Goal: Book appointment/travel/reservation

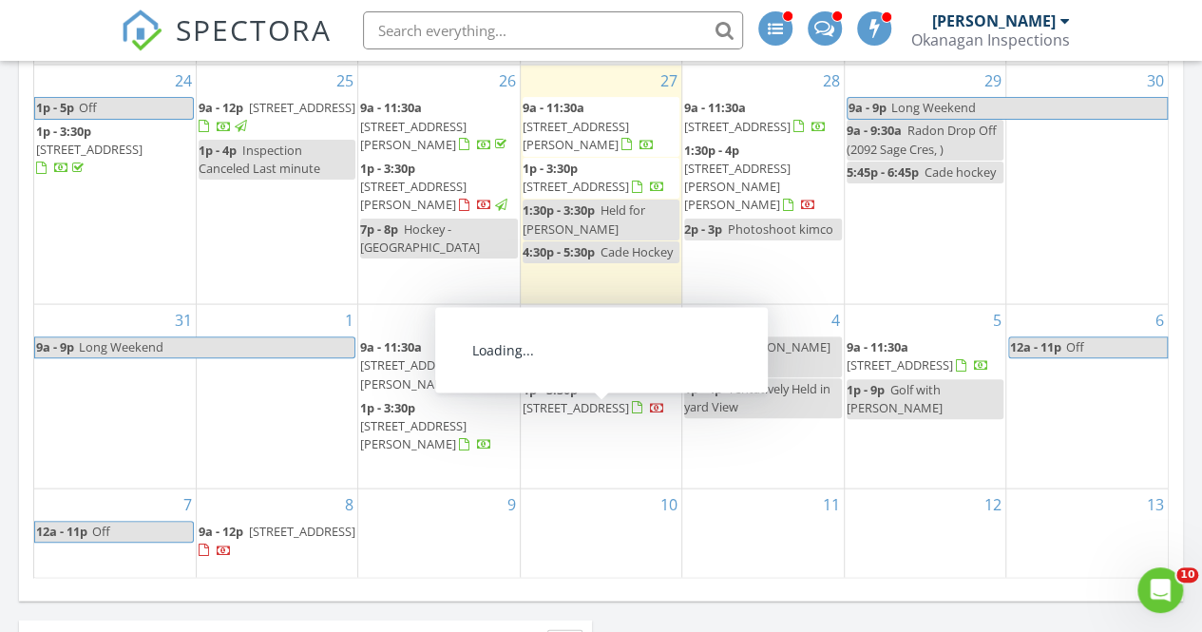
scroll to position [1758, 0]
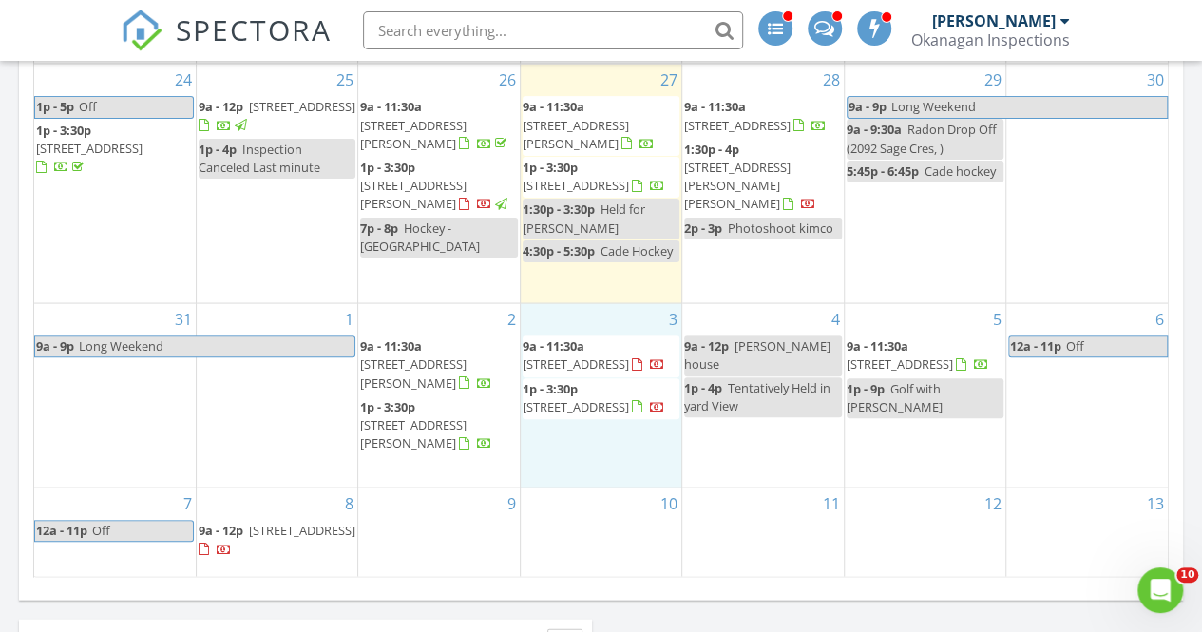
click at [605, 450] on div "3 9a - 11:30a [STREET_ADDRESS] 1p - 3:30p [STREET_ADDRESS]" at bounding box center [601, 394] width 161 height 183
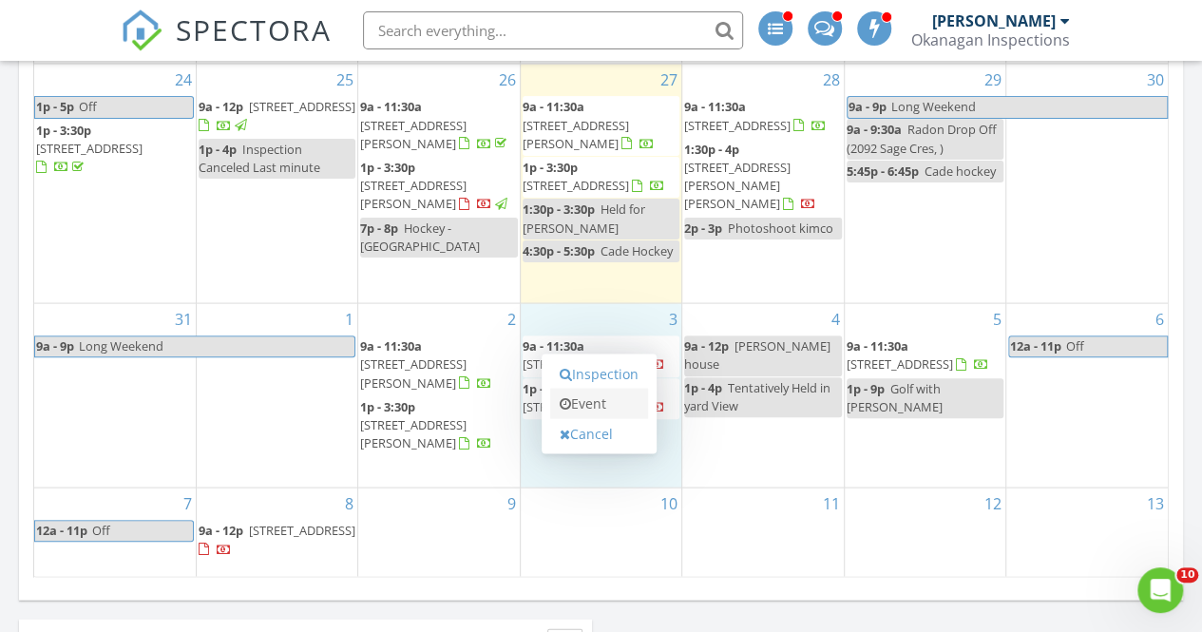
click at [606, 404] on link "Event" at bounding box center [599, 403] width 98 height 30
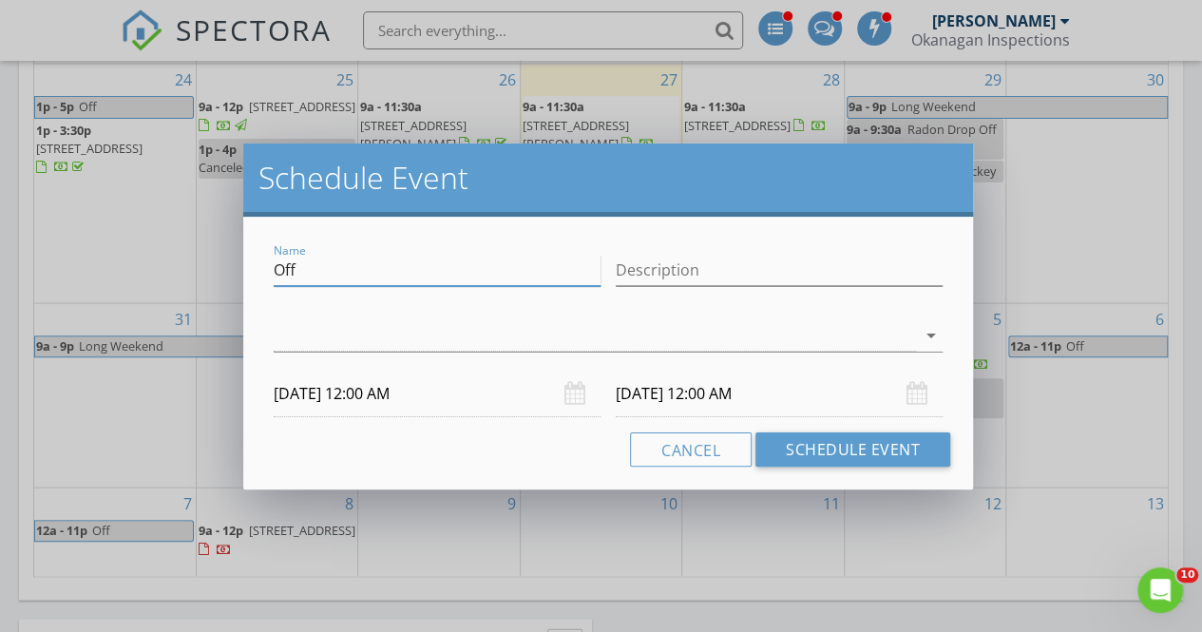
drag, startPoint x: 471, startPoint y: 258, endPoint x: 203, endPoint y: 276, distance: 268.7
click at [203, 276] on div "Schedule Event Name Off Description arrow_drop_down [DATE] 12:00 AM [DATE] 12:0…" at bounding box center [601, 316] width 1202 height 632
type input "Held [PERSON_NAME]"
click at [300, 328] on div at bounding box center [595, 335] width 643 height 31
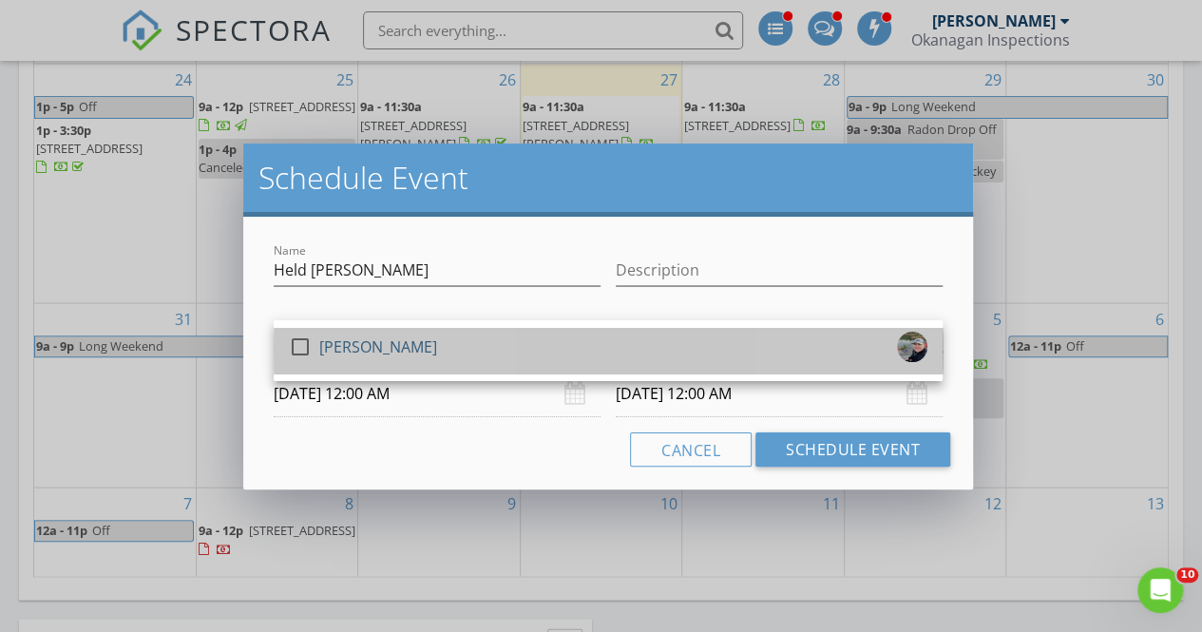
click at [300, 328] on link "check_box_outline_blank [PERSON_NAME]" at bounding box center [608, 351] width 669 height 46
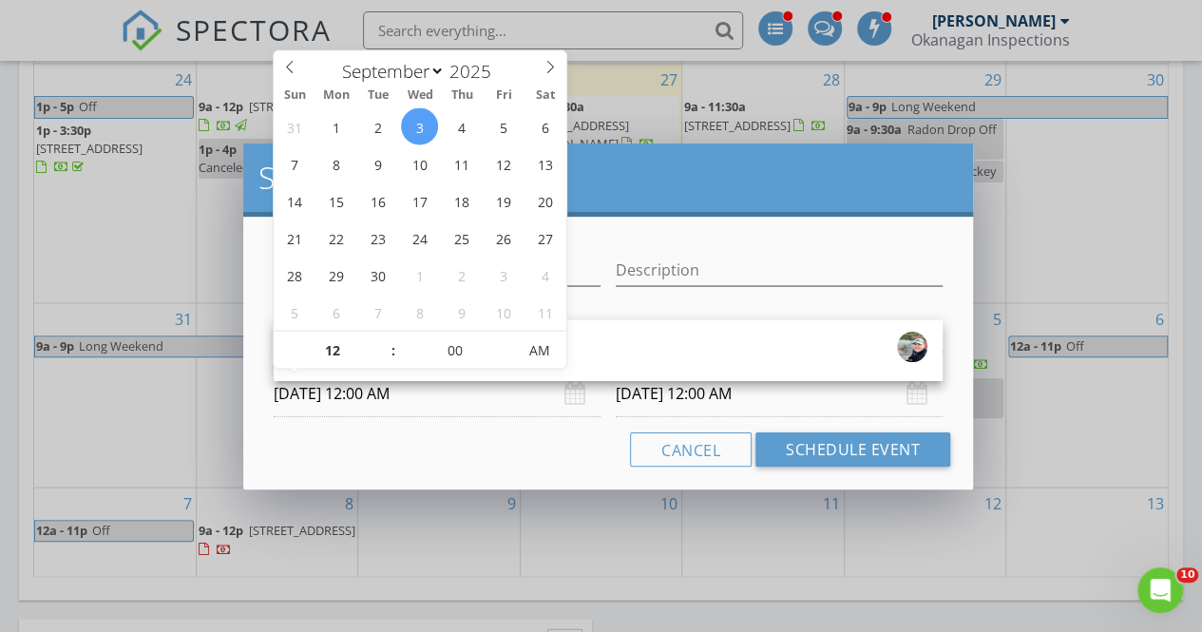
click at [380, 395] on input "[DATE] 12:00 AM" at bounding box center [437, 394] width 327 height 47
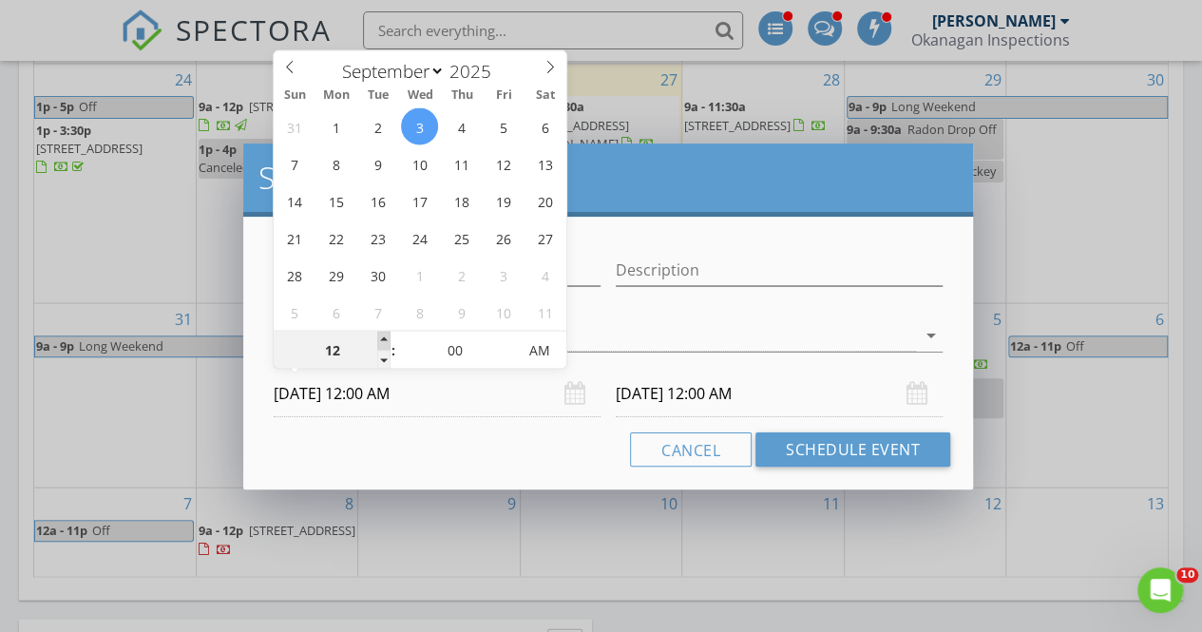
type input "01"
type input "[DATE] 1:00 AM"
click at [380, 338] on span at bounding box center [383, 340] width 13 height 19
type input "02"
type input "[DATE] 2:00 AM"
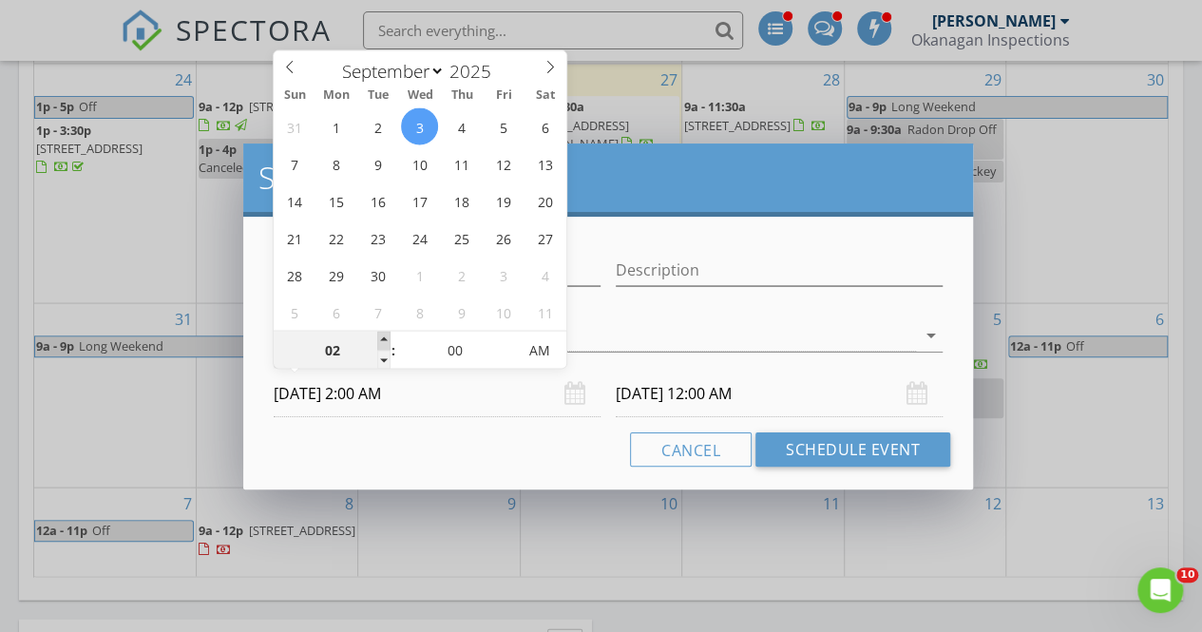
click at [380, 338] on span at bounding box center [383, 340] width 13 height 19
type input "03"
type input "[DATE] 3:00 AM"
click at [380, 338] on span at bounding box center [383, 340] width 13 height 19
type input "04"
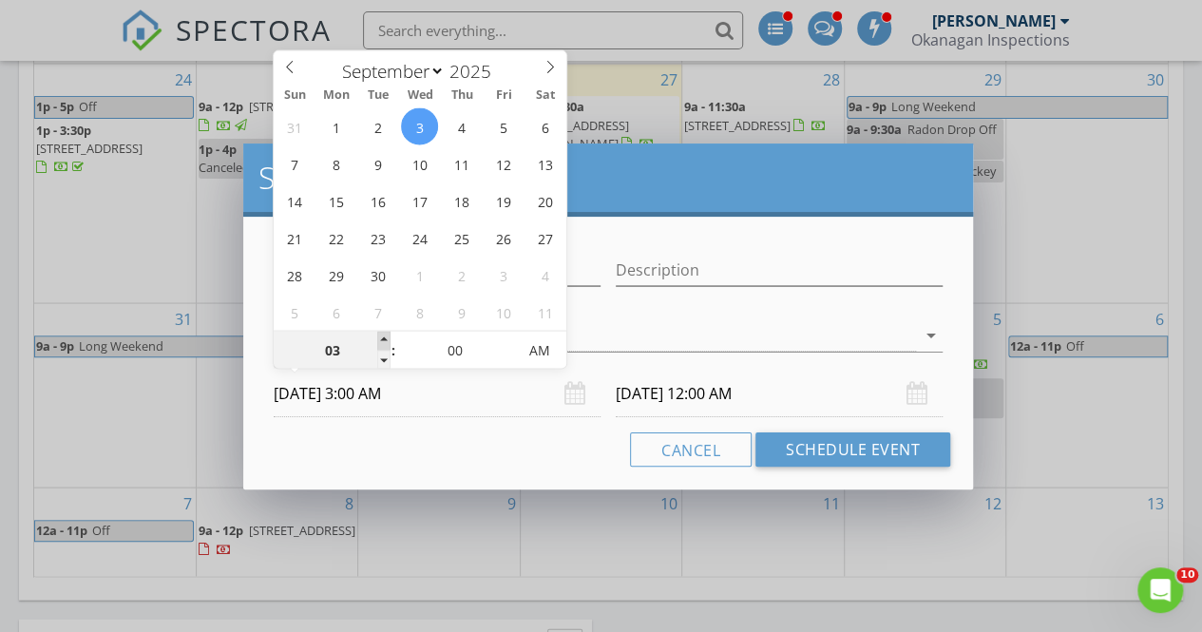
type input "[DATE] 4:00 AM"
click at [380, 338] on span at bounding box center [383, 340] width 13 height 19
type input "[DATE] 4:00 AM"
type input "05"
type input "[DATE] 4:05 AM"
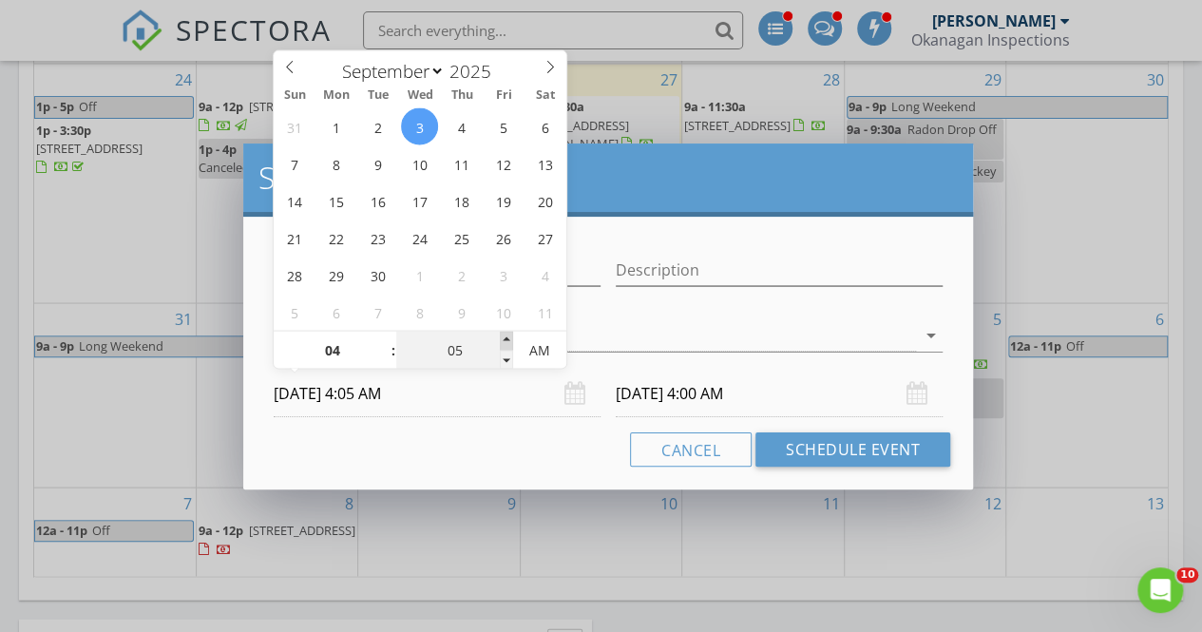
click at [512, 337] on span at bounding box center [506, 340] width 13 height 19
type input "10"
type input "[DATE] 4:10 AM"
click at [512, 337] on span at bounding box center [506, 340] width 13 height 19
type input "15"
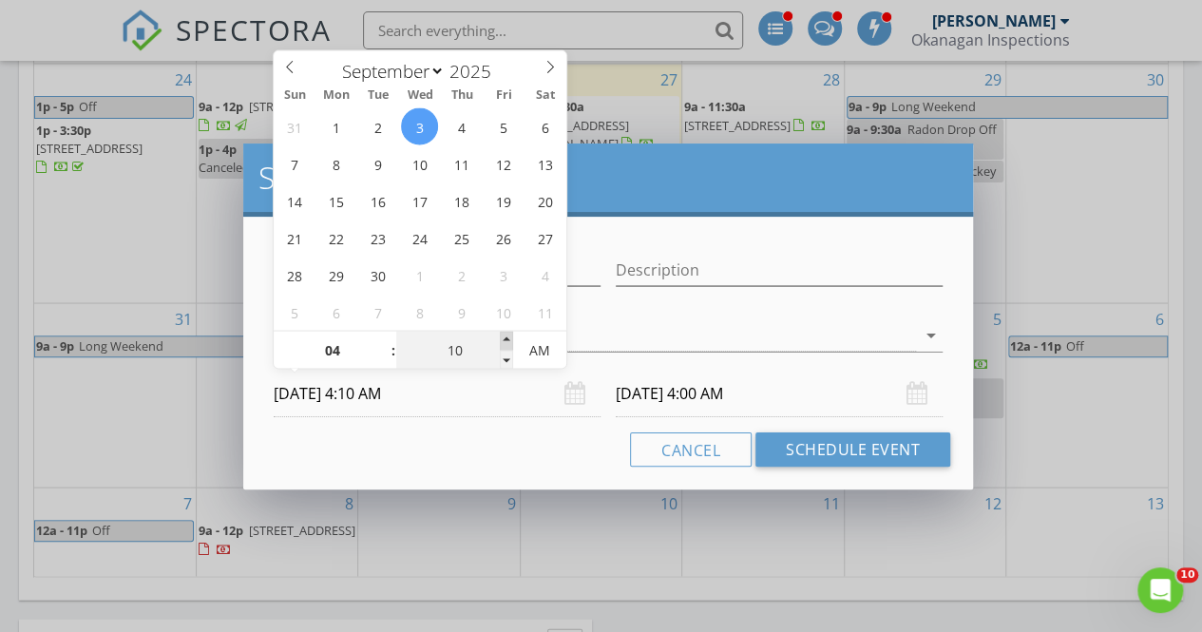
type input "[DATE] 4:15 AM"
click at [512, 337] on span at bounding box center [506, 340] width 13 height 19
type input "[DATE] 4:15 AM"
type input "20"
type input "[DATE] 4:20 AM"
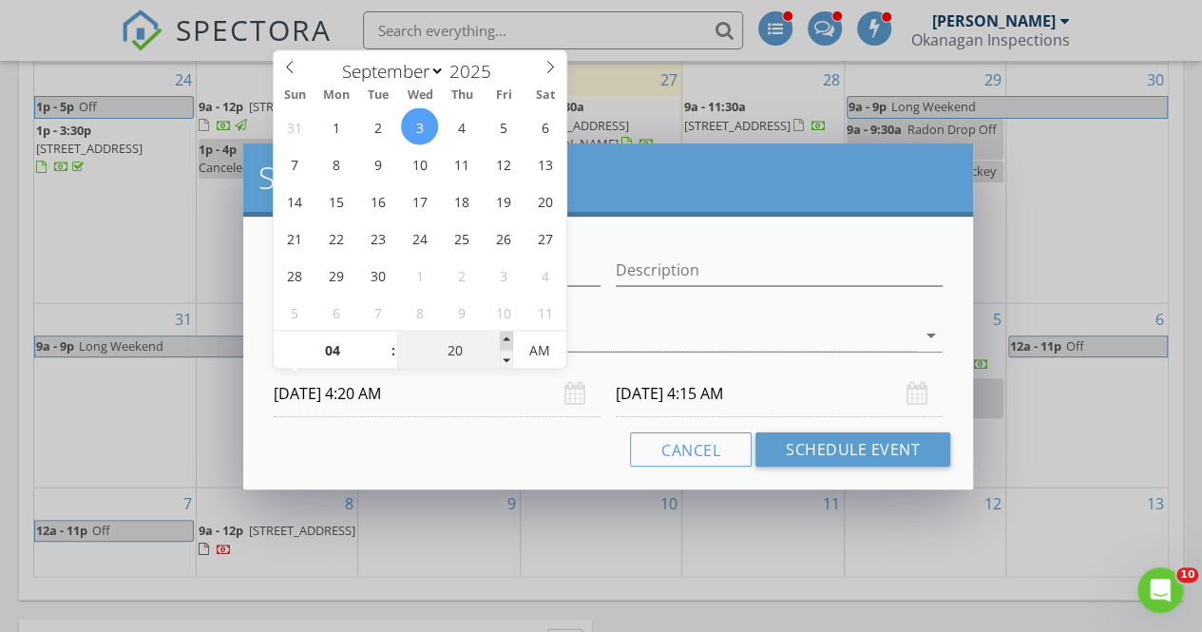
click at [512, 337] on span at bounding box center [506, 340] width 13 height 19
type input "25"
type input "[DATE] 4:25 AM"
click at [512, 337] on span at bounding box center [506, 340] width 13 height 19
type input "[DATE] 4:25 AM"
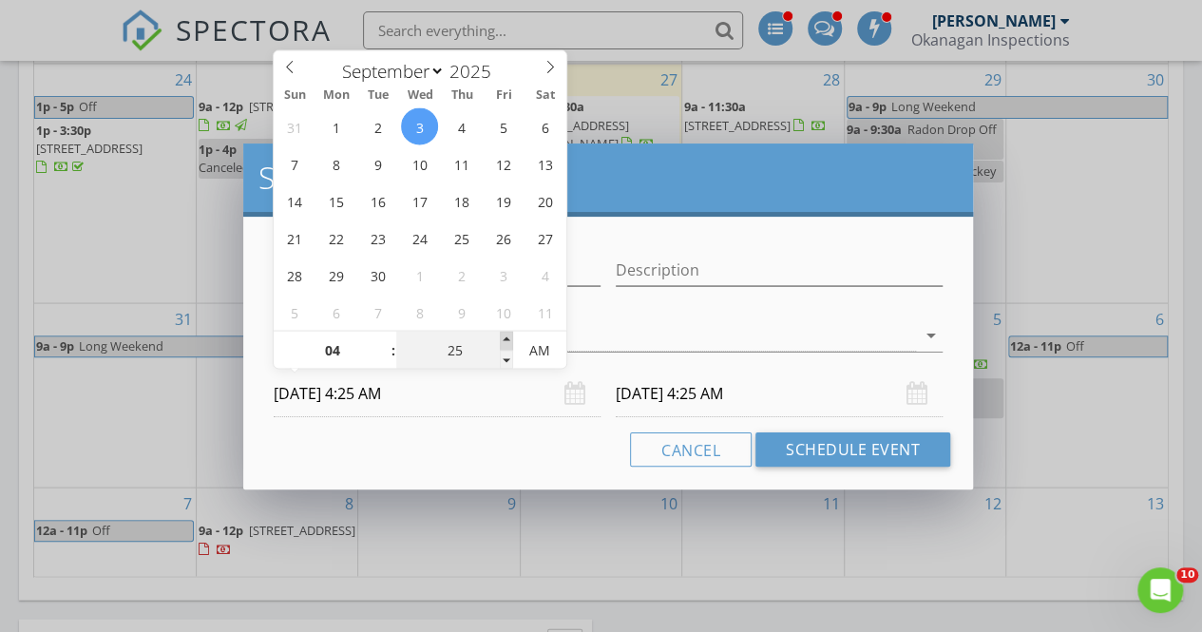
type input "30"
type input "[DATE] 4:30 AM"
click at [512, 337] on span at bounding box center [506, 340] width 13 height 19
type input "[DATE] 4:30 AM"
type input "[DATE] 4:30 PM"
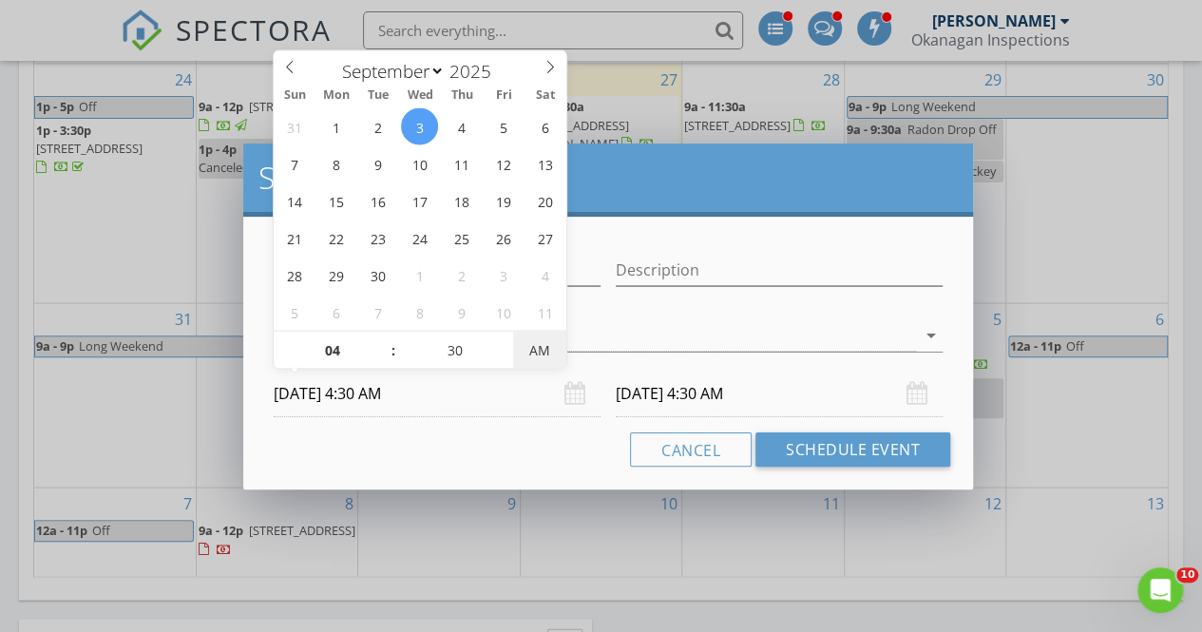
type input "[DATE] 4:30 PM"
click at [529, 345] on span "AM" at bounding box center [539, 350] width 52 height 38
click at [702, 339] on div "[PERSON_NAME]" at bounding box center [595, 335] width 643 height 31
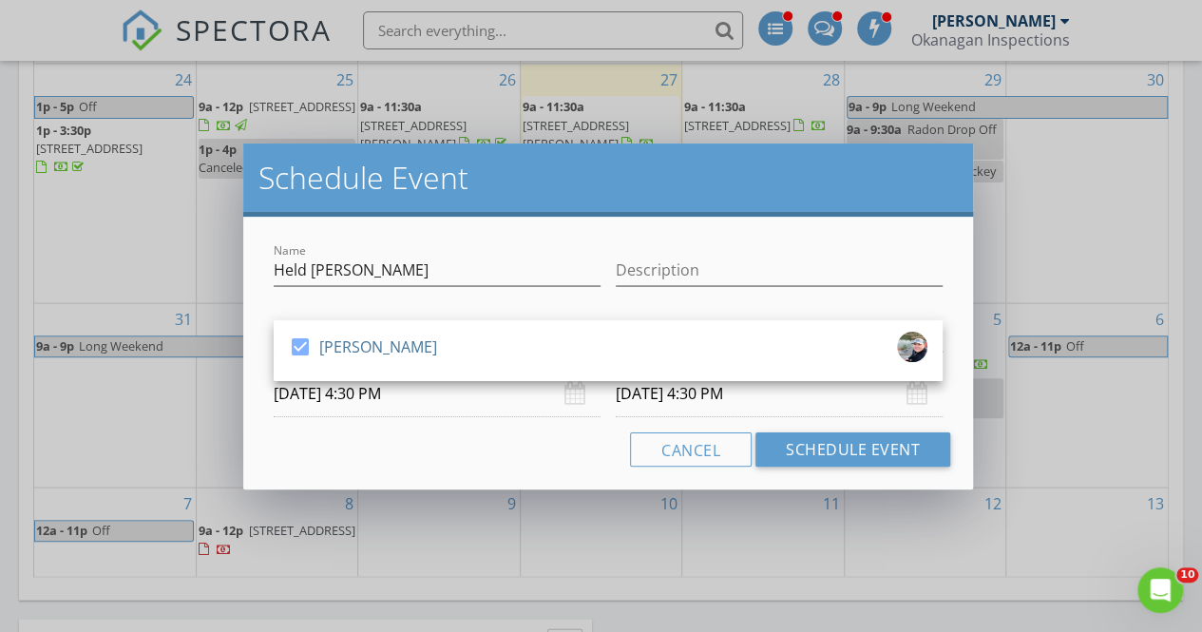
click at [468, 457] on div "Cancel Schedule Event" at bounding box center [608, 449] width 684 height 34
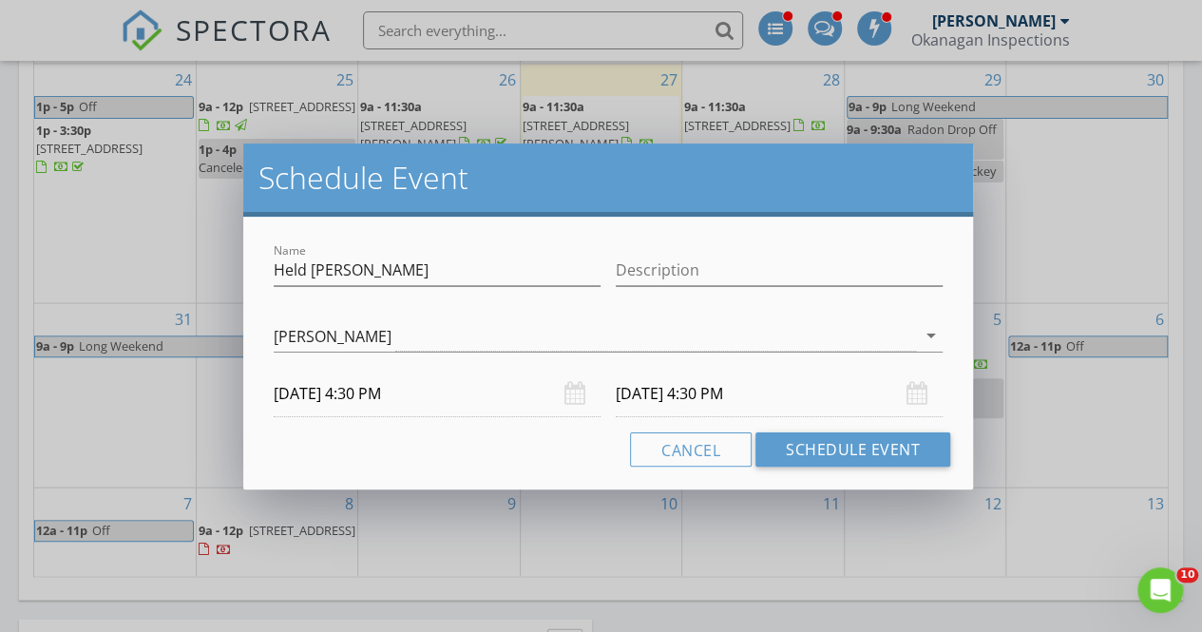
click at [736, 401] on input "[DATE] 4:30 PM" at bounding box center [779, 394] width 327 height 47
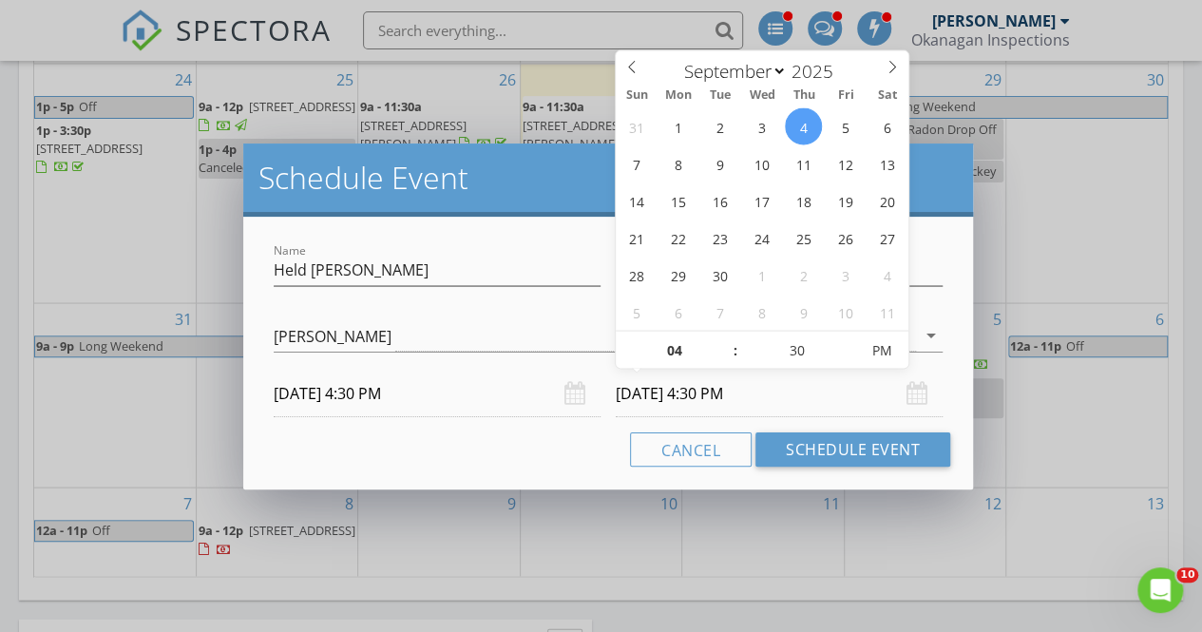
click at [753, 144] on div "31 1 2 3 4 5 6 7 8 9 10 11 12 13 14 15 16 17 18 19 20 21 22 23 24 25 26 27 28 2…" at bounding box center [762, 218] width 293 height 222
type input "05"
type input "[DATE] 5:30 PM"
click at [729, 340] on span at bounding box center [726, 340] width 13 height 19
type input "06"
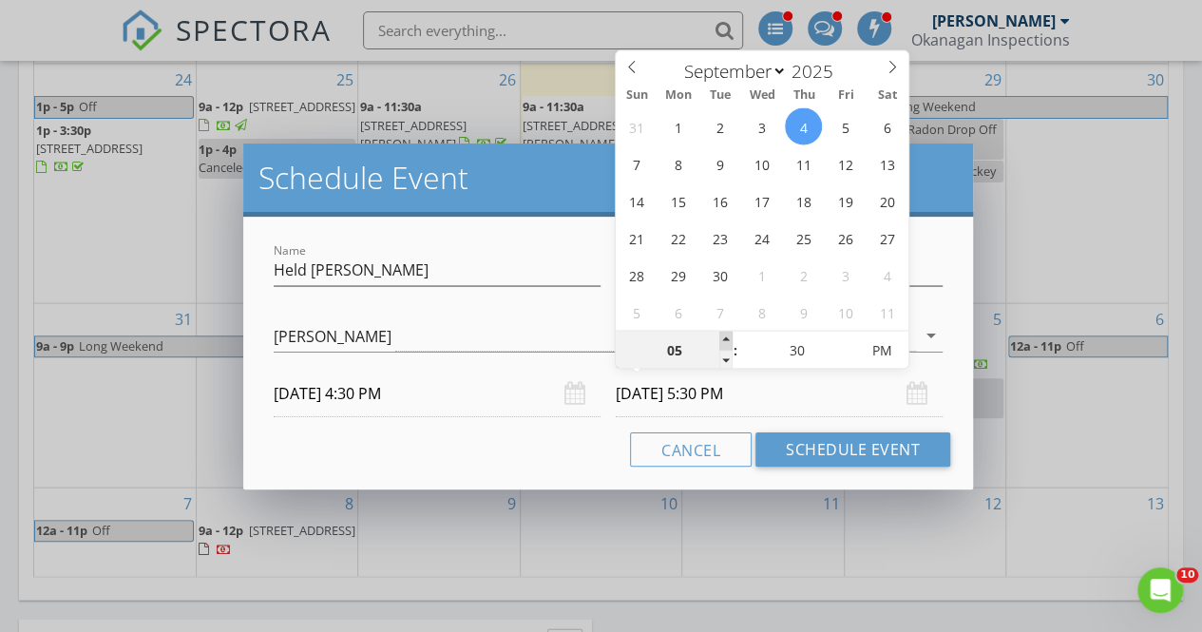
type input "[DATE] 6:30 PM"
click at [729, 340] on span at bounding box center [726, 340] width 13 height 19
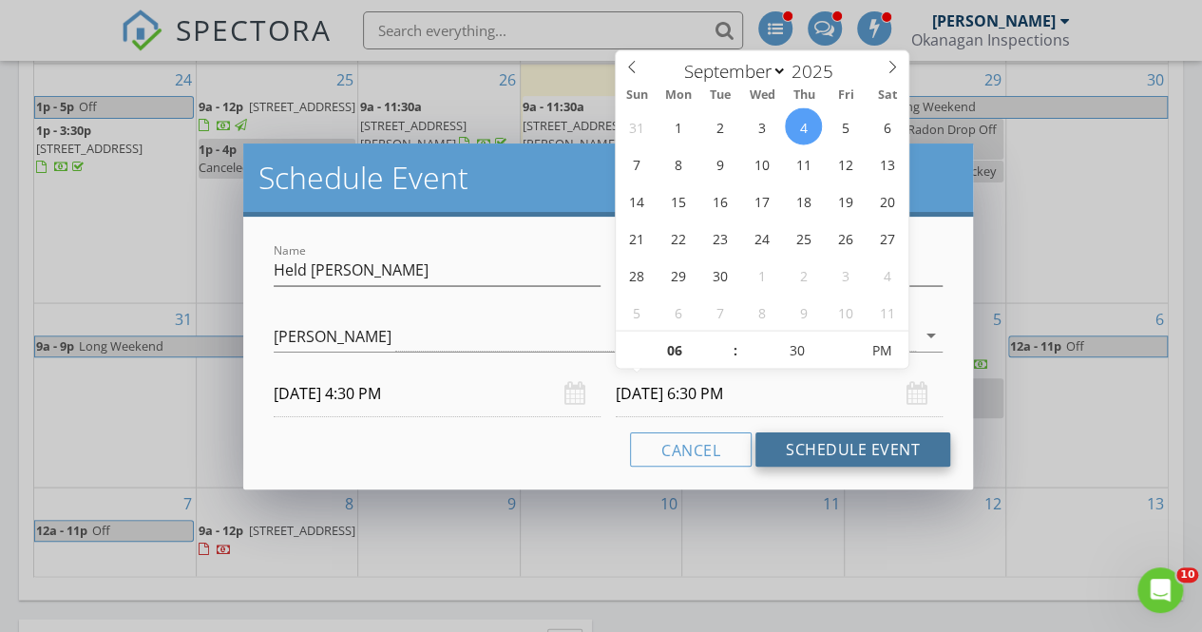
click at [787, 456] on button "Schedule Event" at bounding box center [853, 449] width 195 height 34
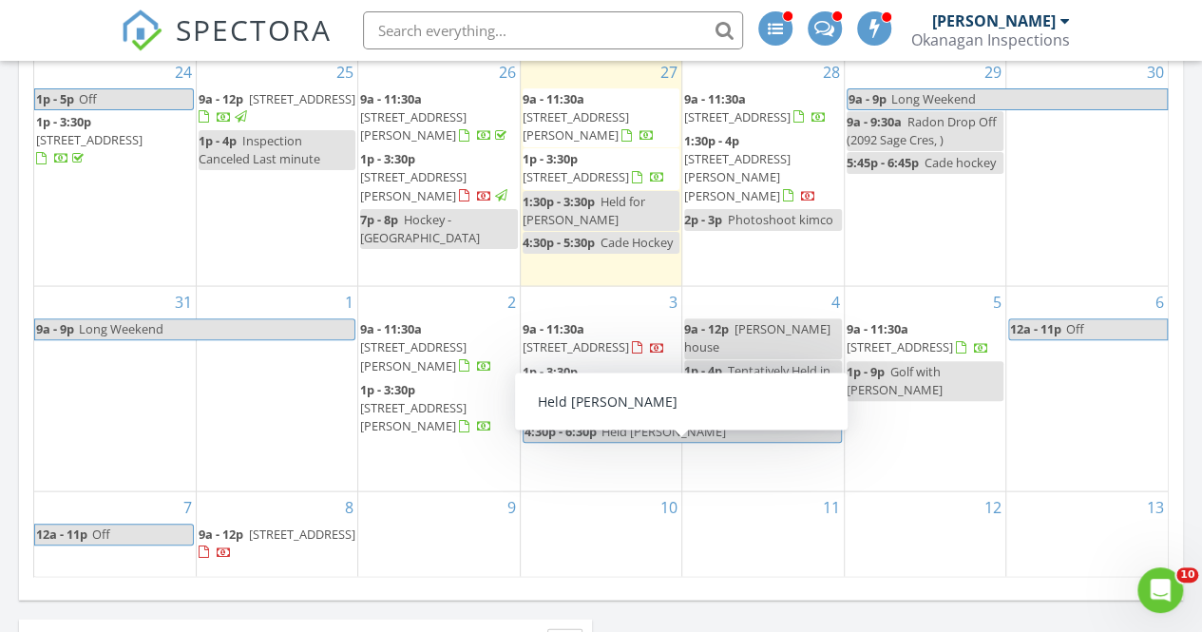
click at [713, 436] on span "Held [PERSON_NAME]" at bounding box center [721, 432] width 240 height 20
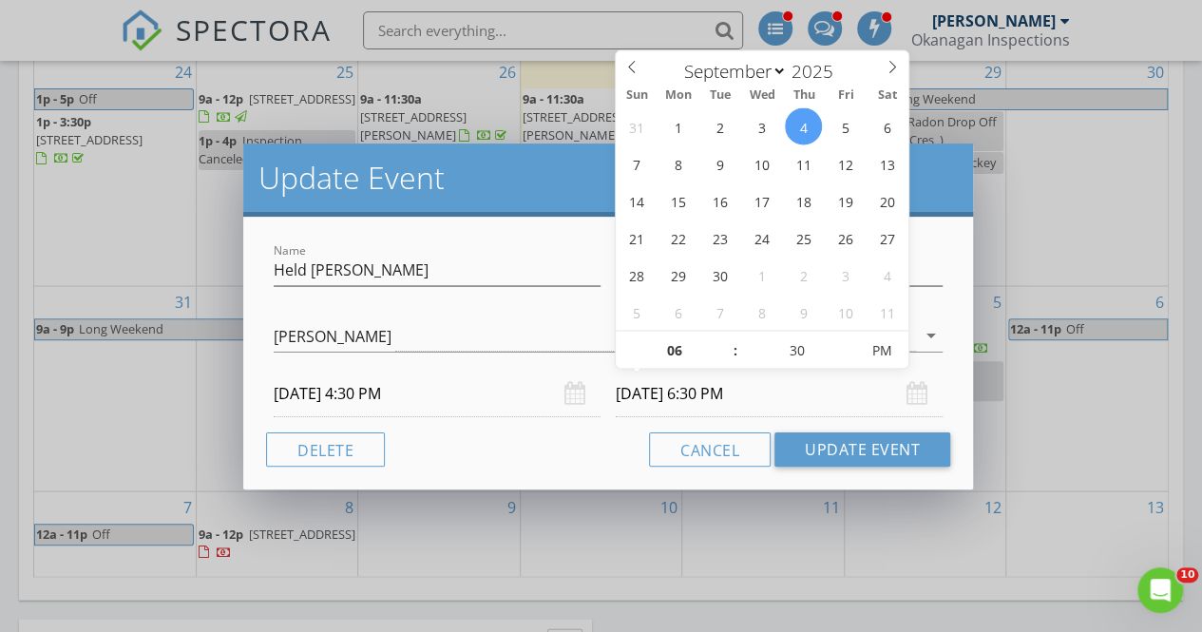
click at [675, 394] on input "[DATE] 6:30 PM" at bounding box center [779, 394] width 327 height 47
type input "[DATE] 6:30 PM"
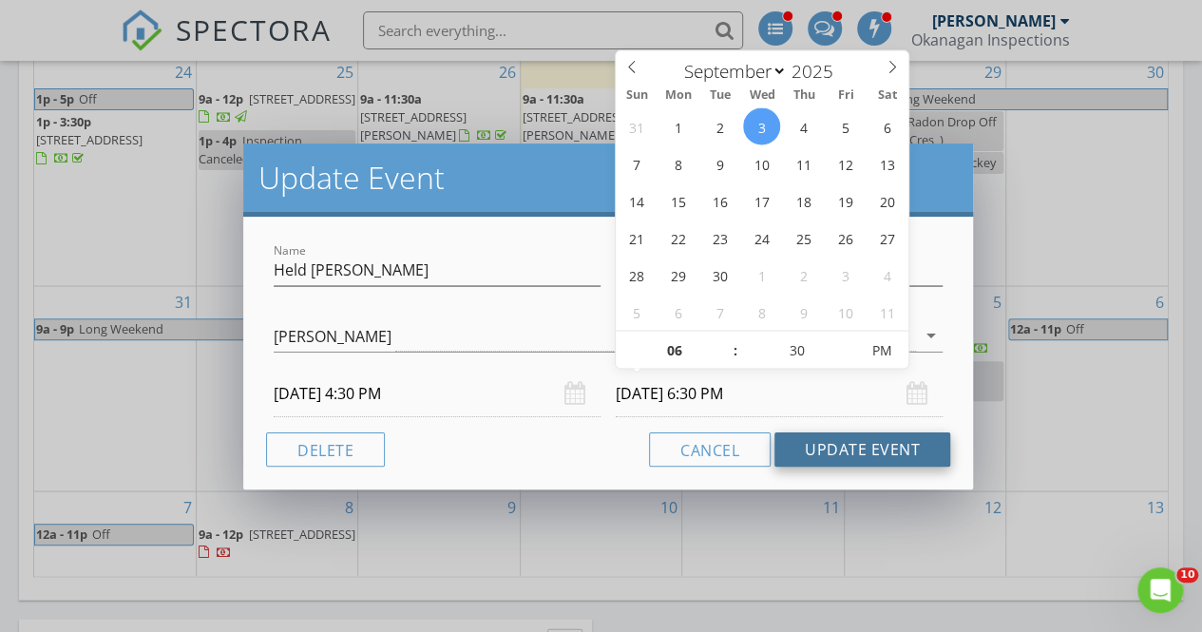
click at [821, 442] on button "Update Event" at bounding box center [863, 449] width 176 height 34
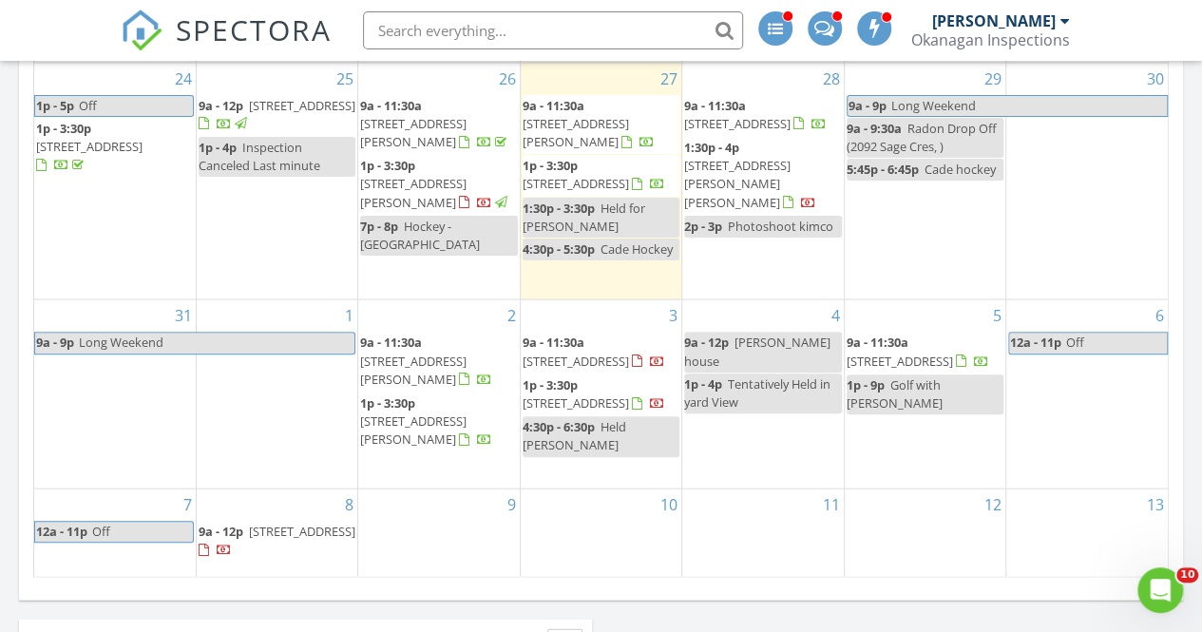
click at [251, 419] on div "1" at bounding box center [277, 393] width 161 height 188
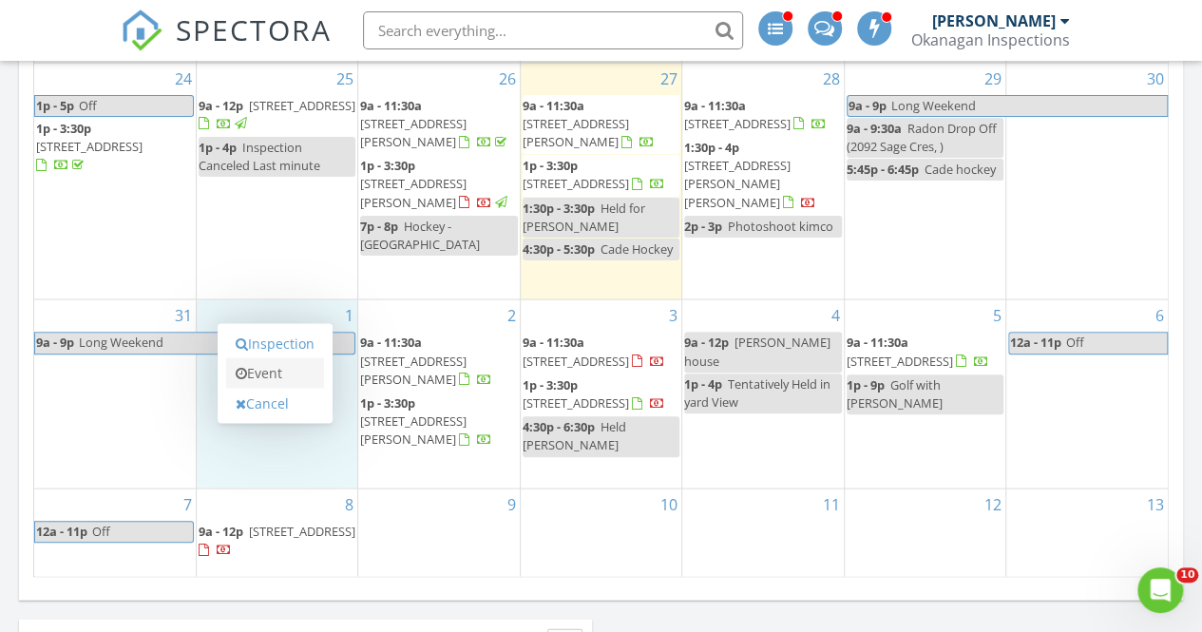
click at [270, 375] on link "Event" at bounding box center [275, 372] width 98 height 30
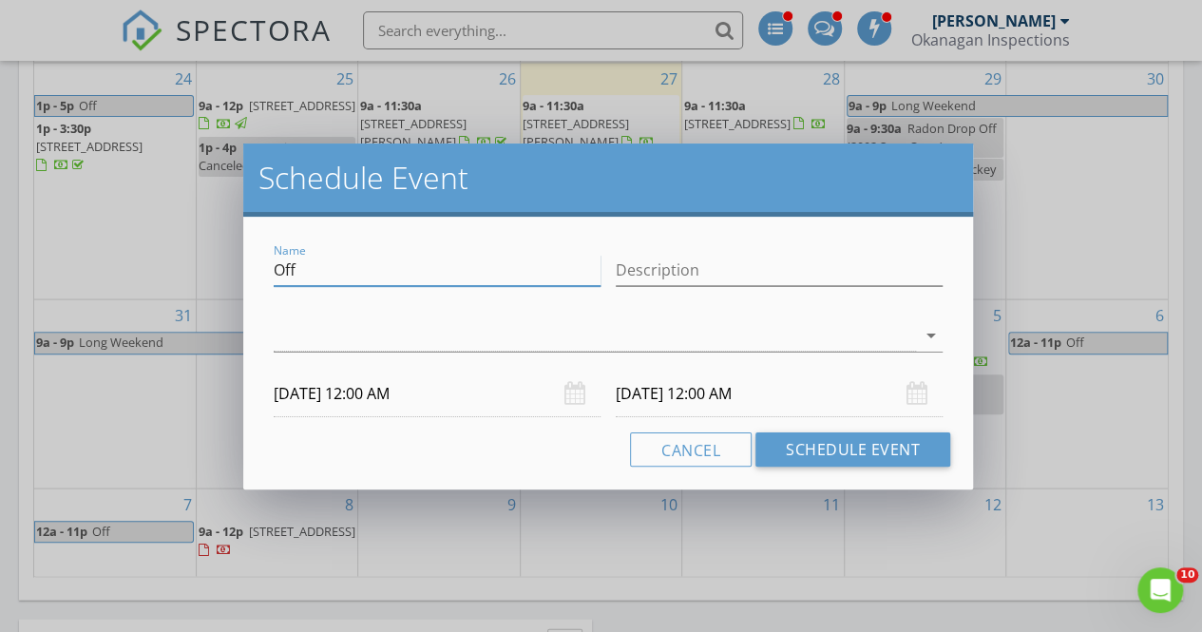
drag, startPoint x: 340, startPoint y: 279, endPoint x: 228, endPoint y: 283, distance: 112.3
click at [228, 283] on div "Schedule Event Name Off Description arrow_drop_down [DATE] 12:00 AM [DATE] 12:0…" at bounding box center [601, 316] width 1202 height 632
type input "Held Delainey"
click at [290, 328] on div at bounding box center [595, 335] width 643 height 31
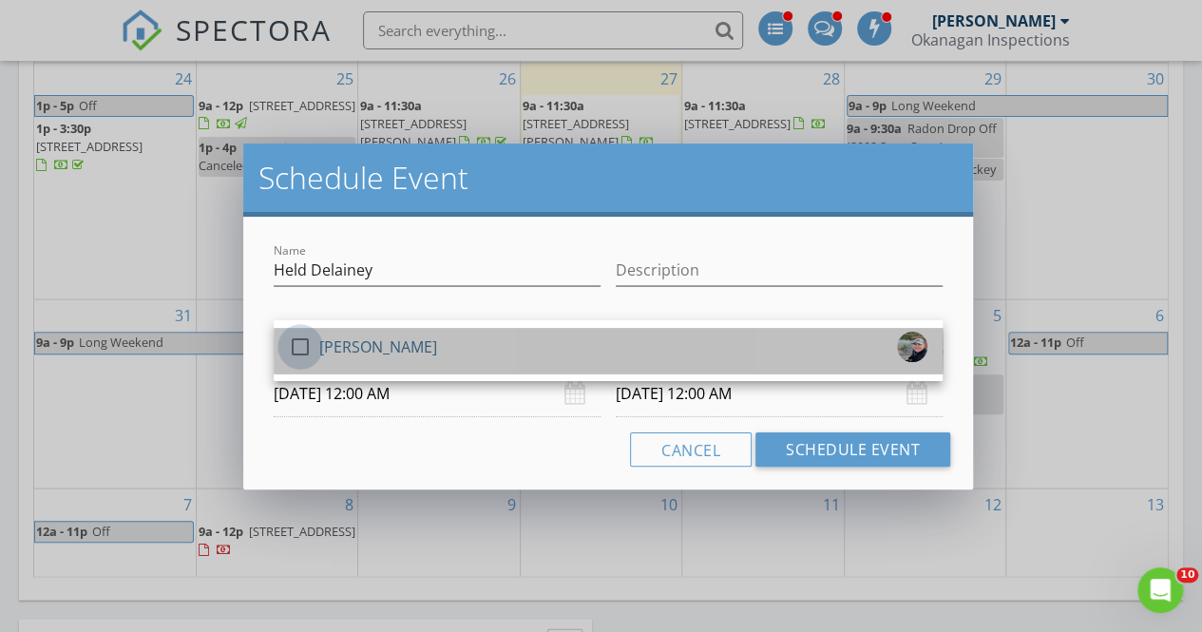
click at [315, 353] on div at bounding box center [300, 347] width 32 height 32
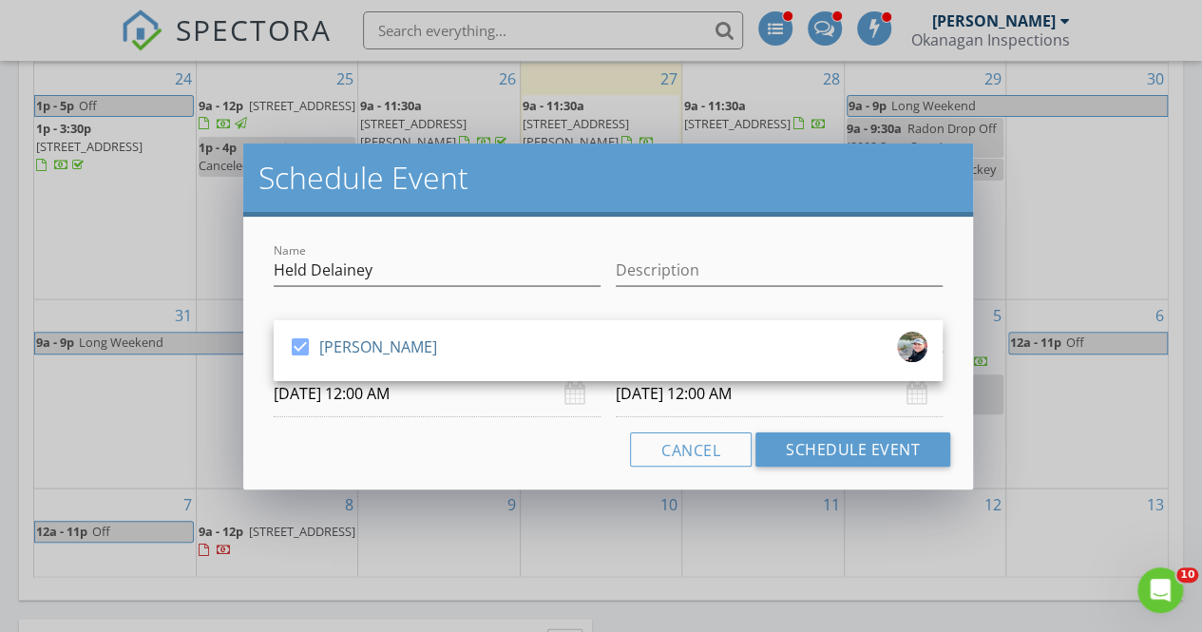
click at [348, 470] on div "Name Held [PERSON_NAME] Description check_box [PERSON_NAME] [PERSON_NAME] Flowe…" at bounding box center [608, 353] width 730 height 273
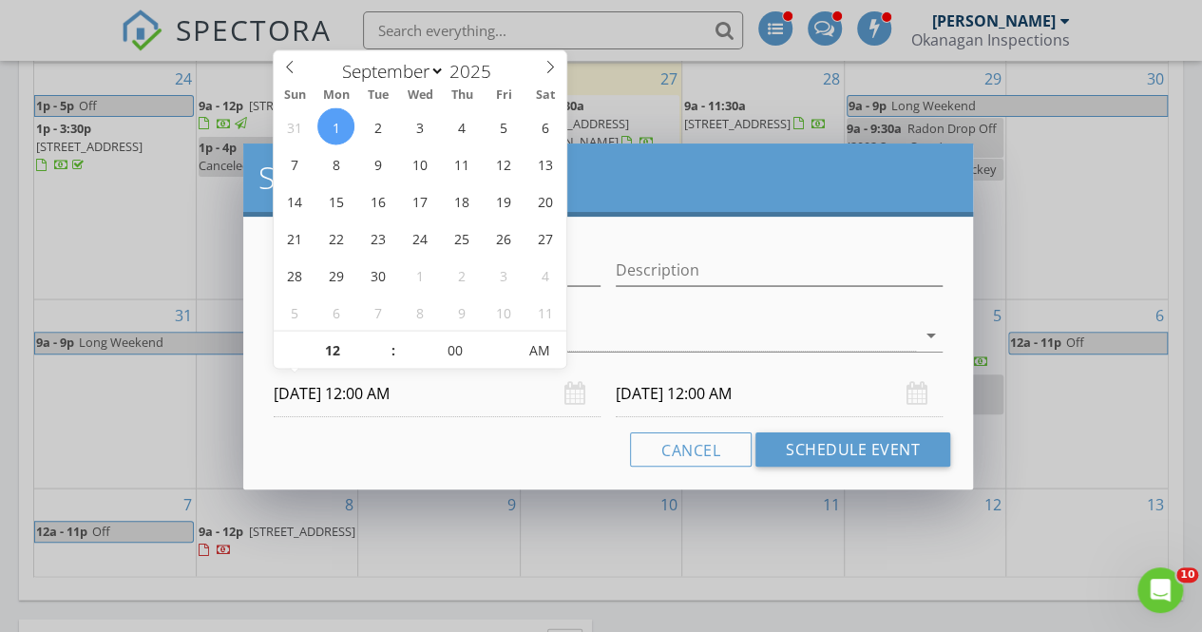
click at [398, 394] on input "[DATE] 12:00 AM" at bounding box center [437, 394] width 327 height 47
type input "01"
type input "[DATE] 1:00 AM"
click at [384, 337] on span at bounding box center [383, 340] width 13 height 19
type input "02"
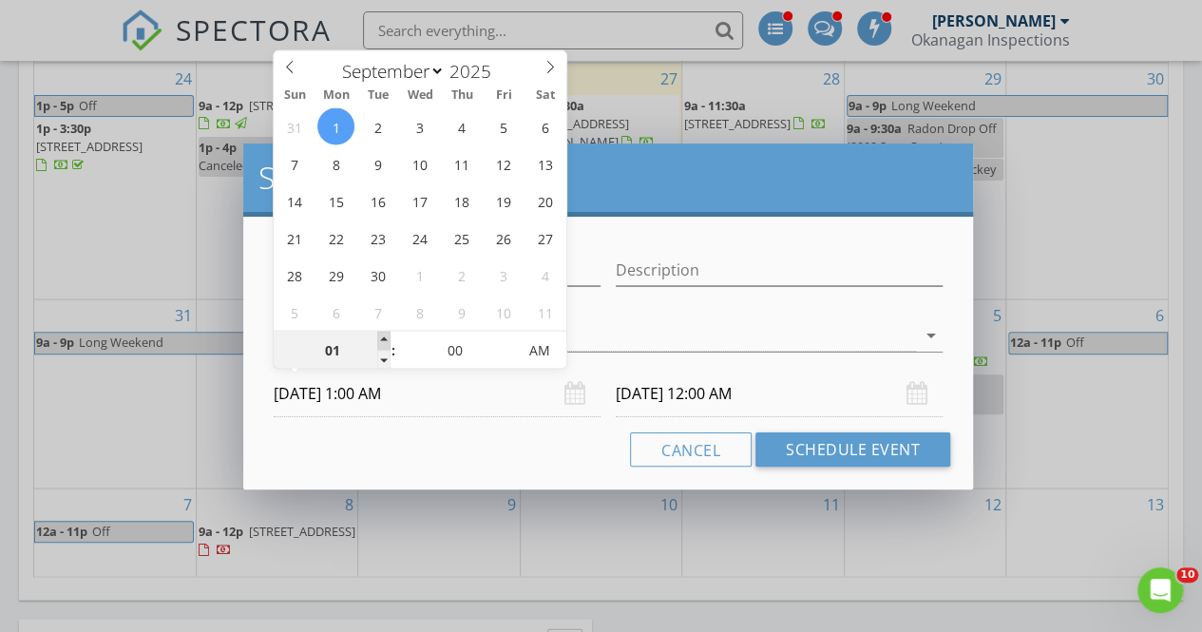
type input "[DATE] 2:00 AM"
click at [384, 337] on span at bounding box center [383, 340] width 13 height 19
type input "02"
type input "[DATE] 2:00 AM"
type input "[DATE] 2:00 PM"
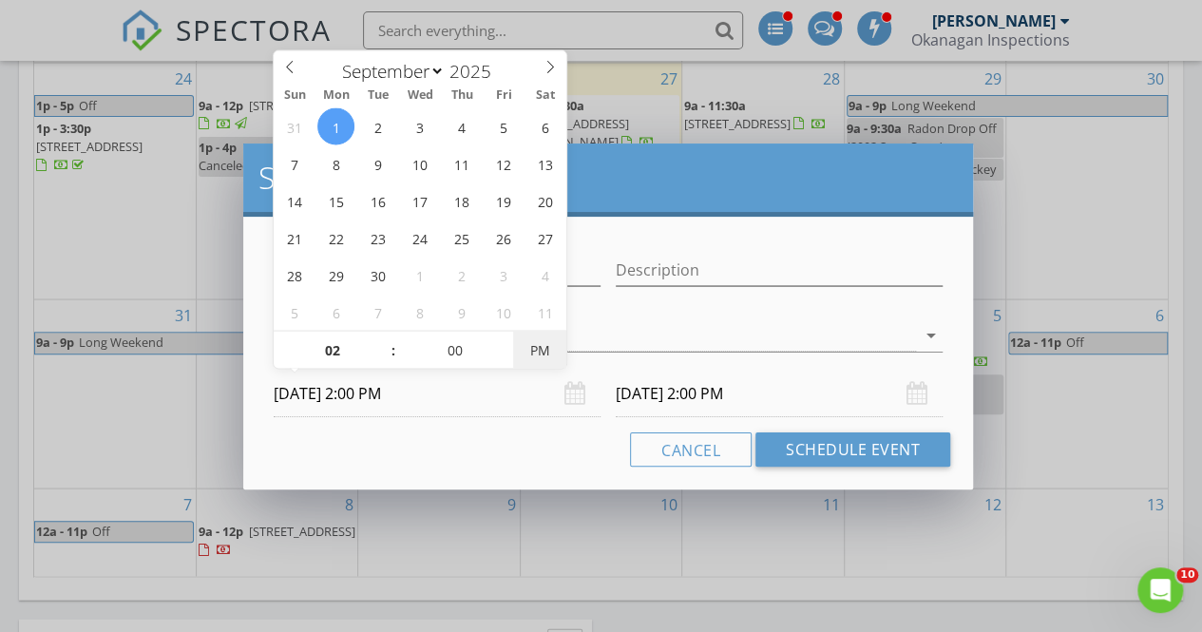
click at [529, 353] on span "PM" at bounding box center [539, 350] width 52 height 38
click at [678, 402] on input "[DATE] 2:00 PM" at bounding box center [779, 394] width 327 height 47
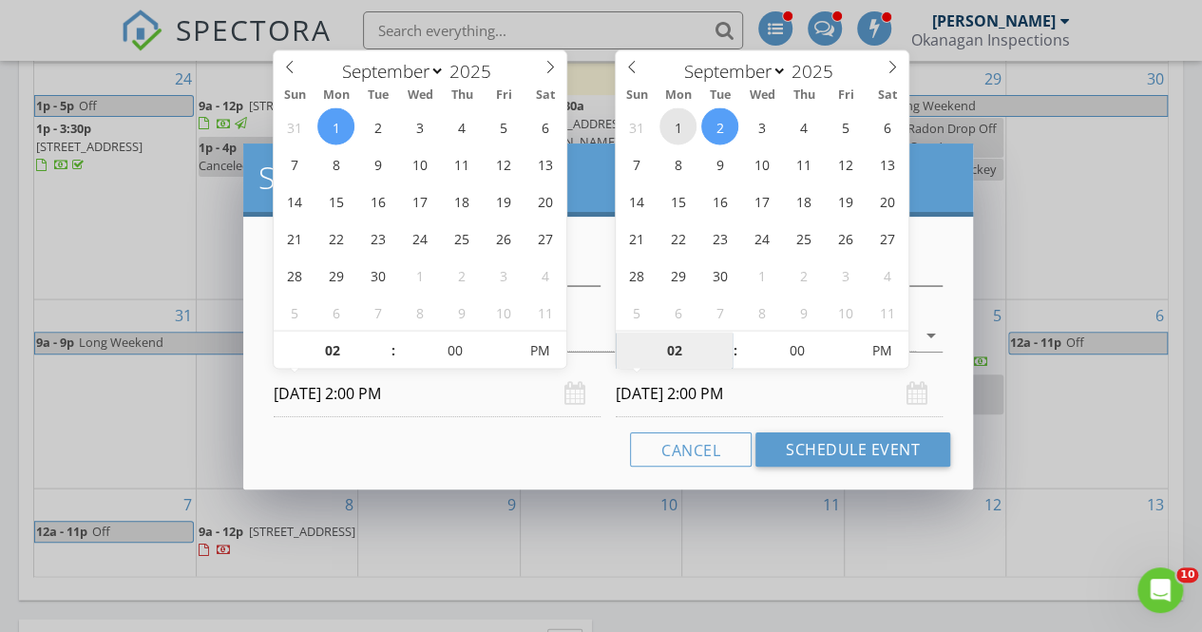
type input "[DATE] 2:00 PM"
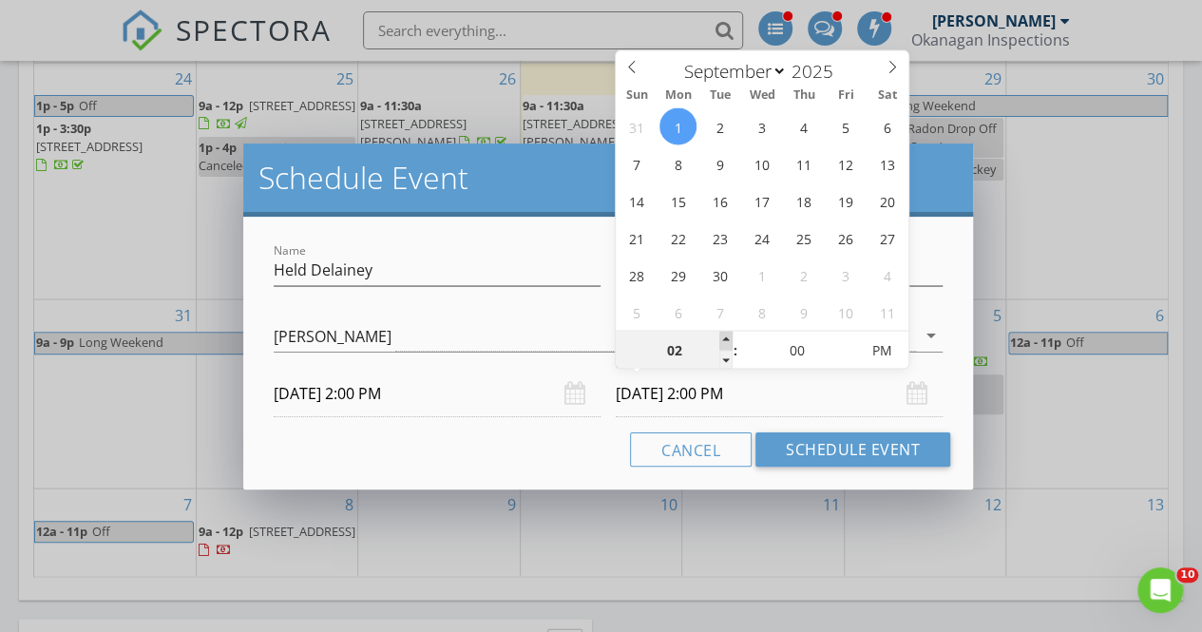
type input "03"
type input "[DATE] 3:00 PM"
click at [723, 336] on span at bounding box center [726, 340] width 13 height 19
type input "04"
type input "[DATE] 4:00 PM"
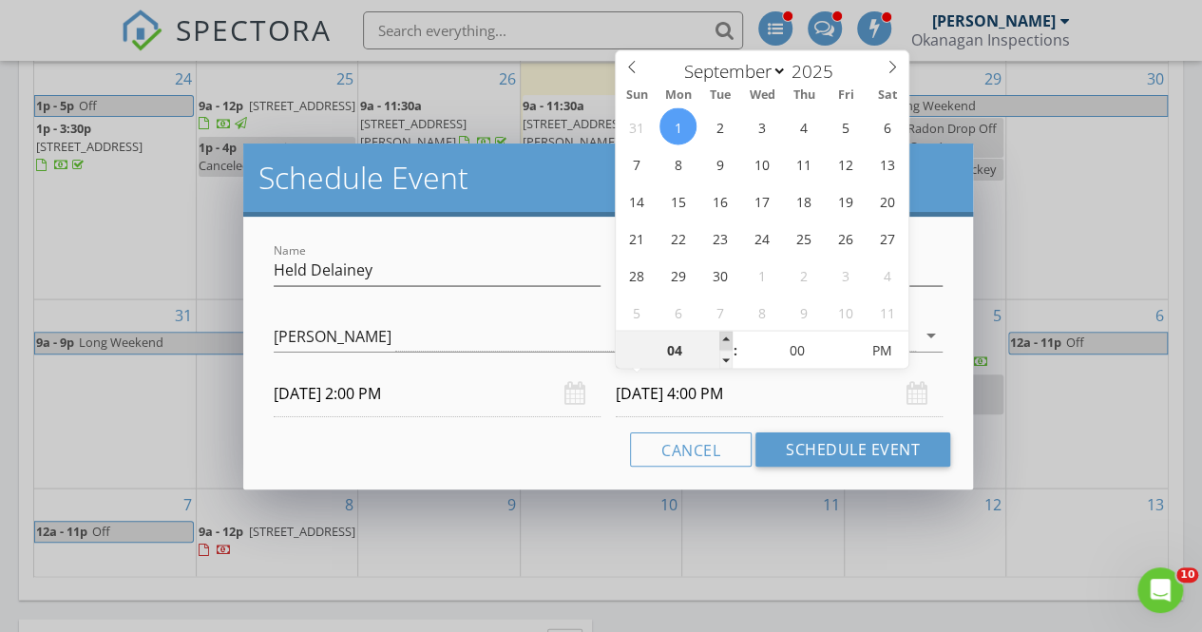
click at [723, 336] on span at bounding box center [726, 340] width 13 height 19
type input "05"
type input "[DATE] 5:00 PM"
click at [723, 336] on span at bounding box center [726, 340] width 13 height 19
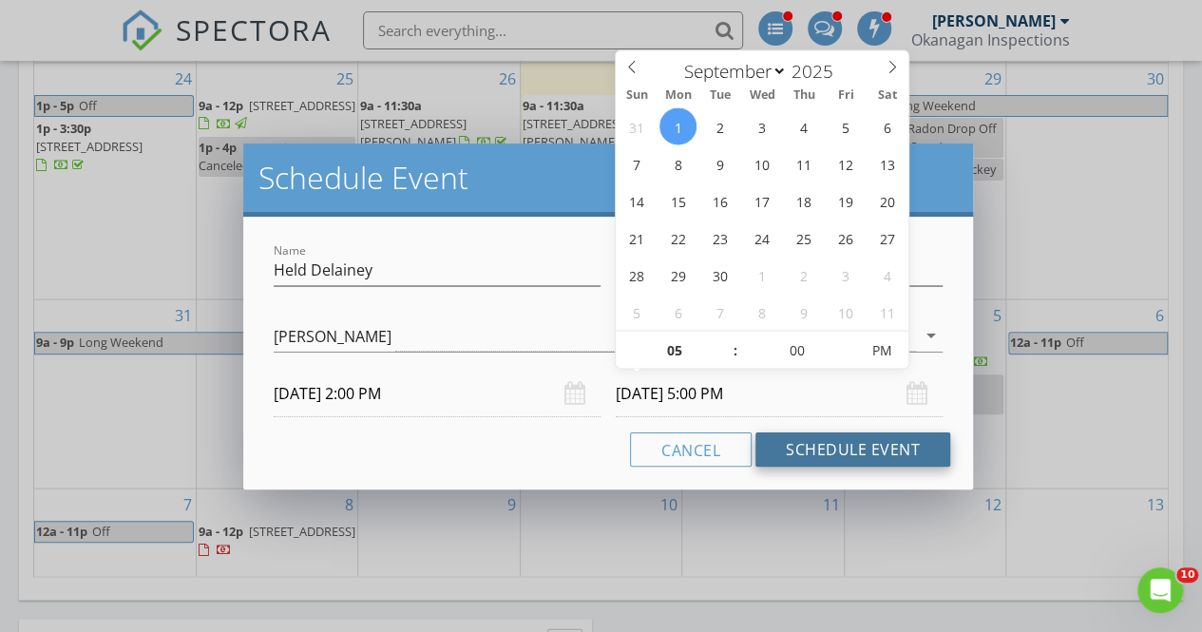
click at [813, 456] on button "Schedule Event" at bounding box center [853, 449] width 195 height 34
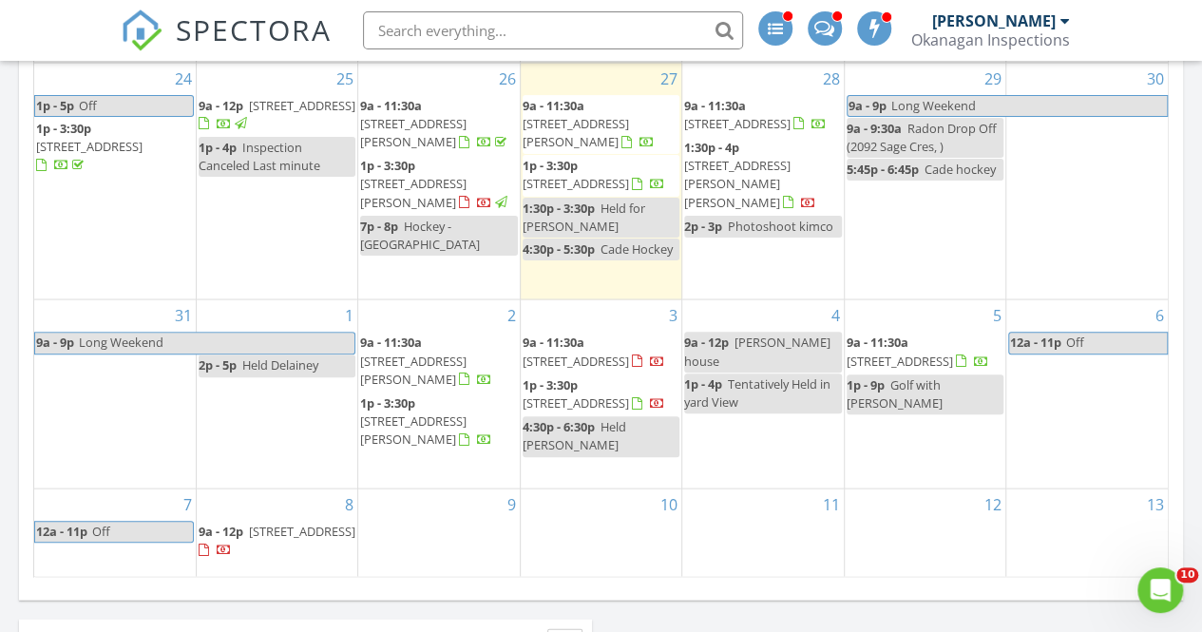
click at [778, 411] on div "4 9a - 12p [PERSON_NAME][GEOGRAPHIC_DATA] 1p - 4p Tentatively Held in yard View" at bounding box center [762, 393] width 161 height 188
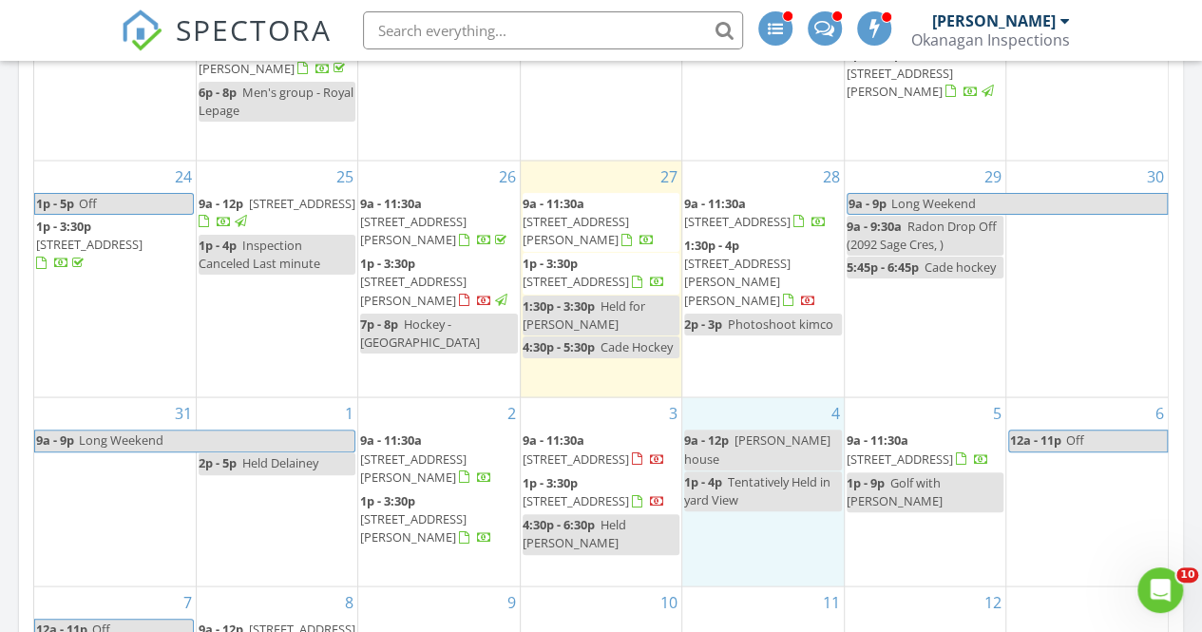
scroll to position [1656, 0]
